Goal: Use online tool/utility: Utilize a website feature to perform a specific function

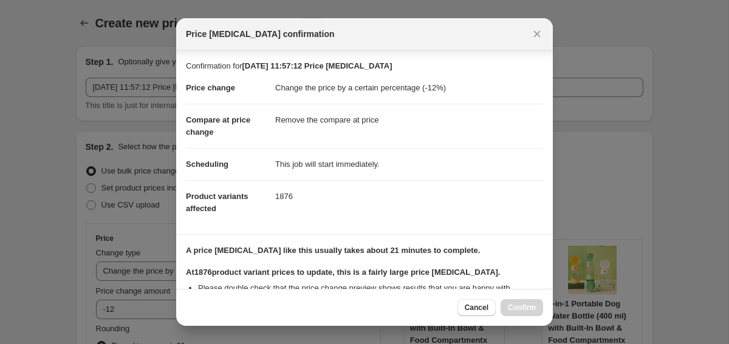
select select "percentage"
select select "remove"
select select "product_status"
